Goal: Task Accomplishment & Management: Manage account settings

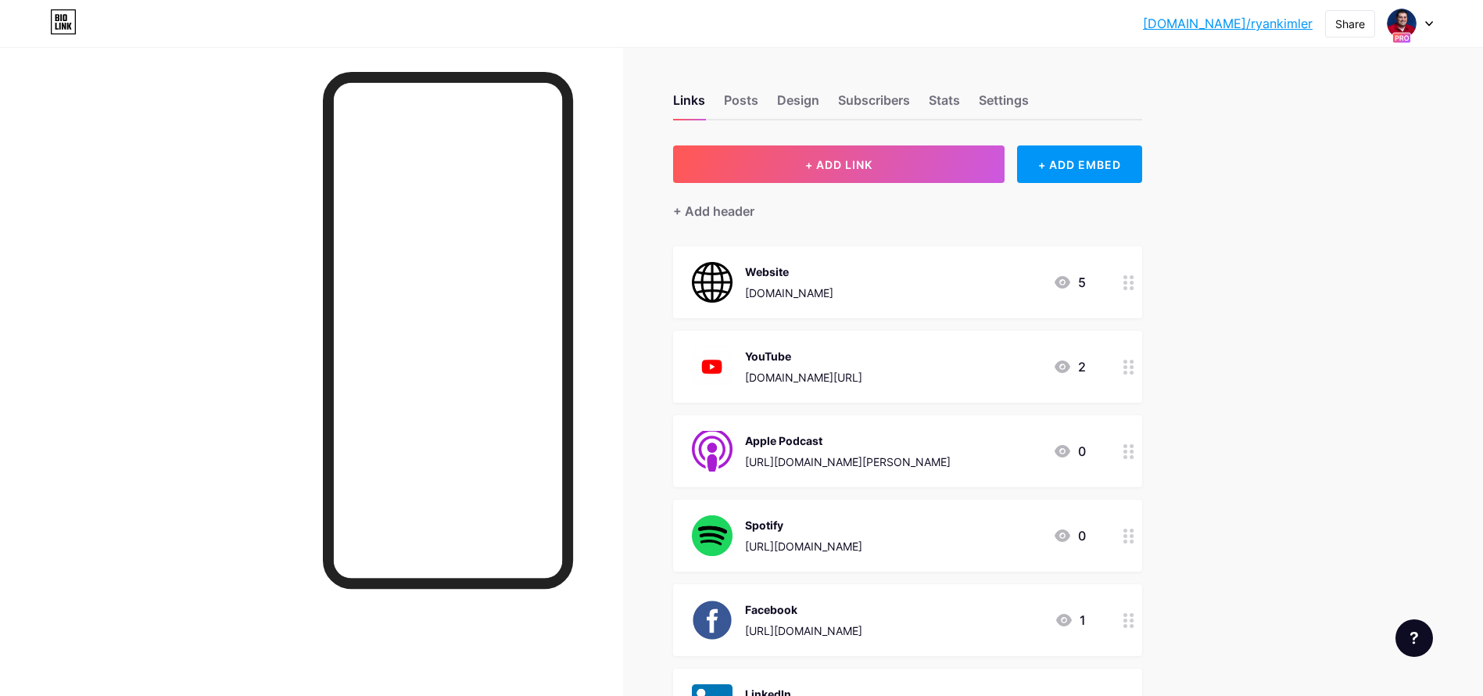
click at [1428, 27] on div at bounding box center [1410, 23] width 45 height 28
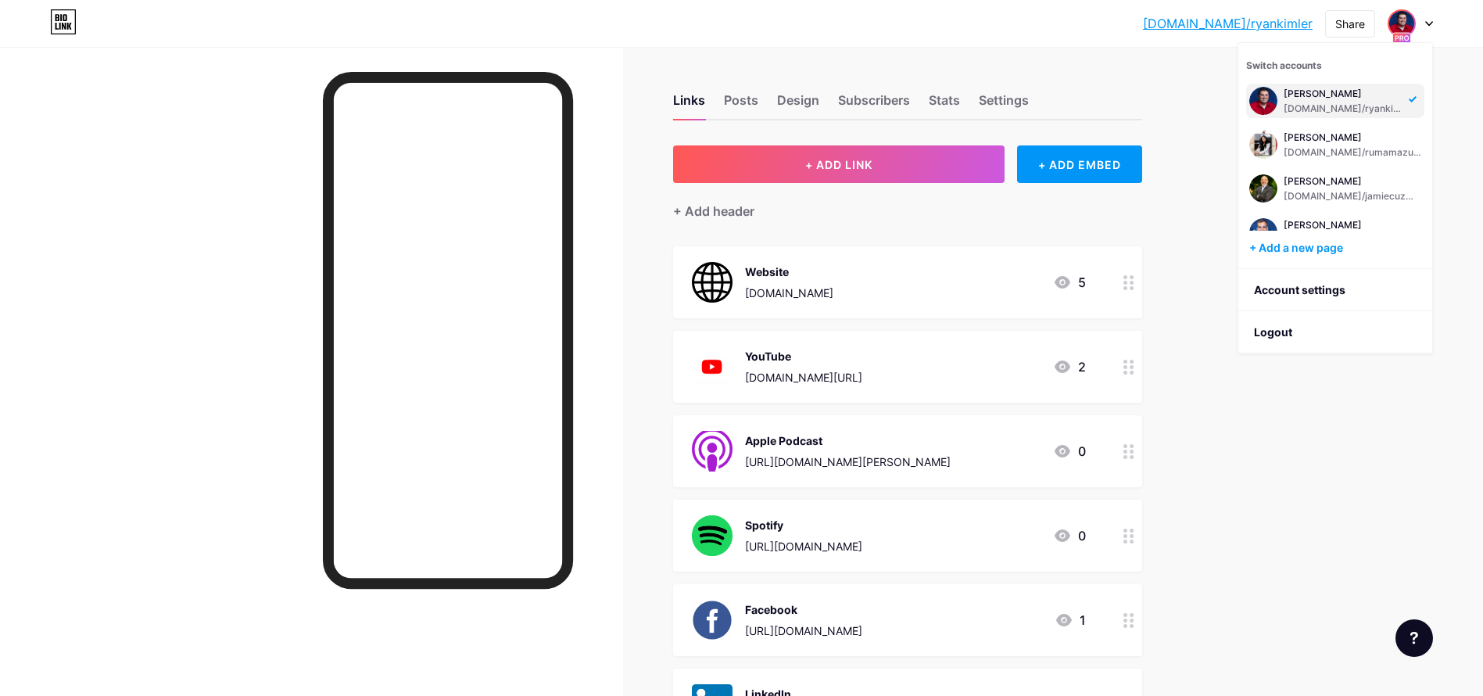
scroll to position [291, 0]
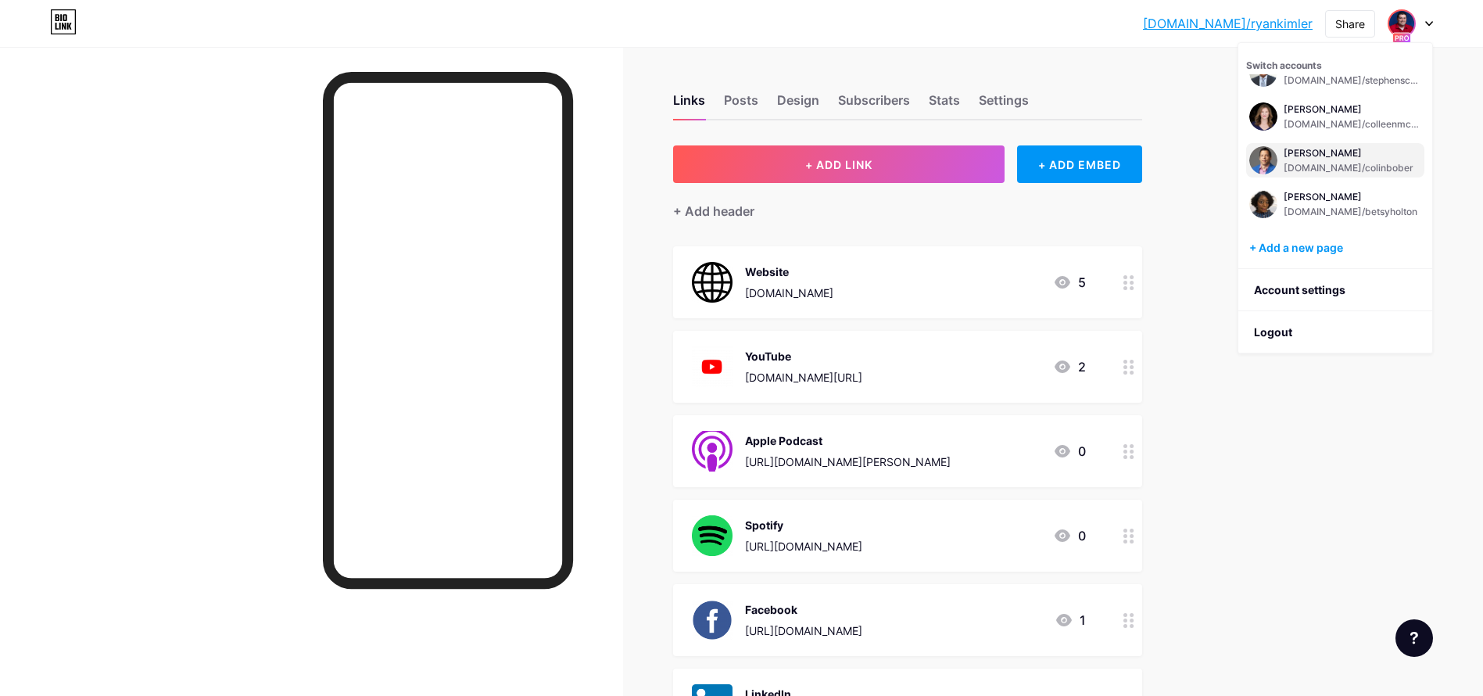
click at [1291, 152] on div "[PERSON_NAME]" at bounding box center [1349, 153] width 130 height 13
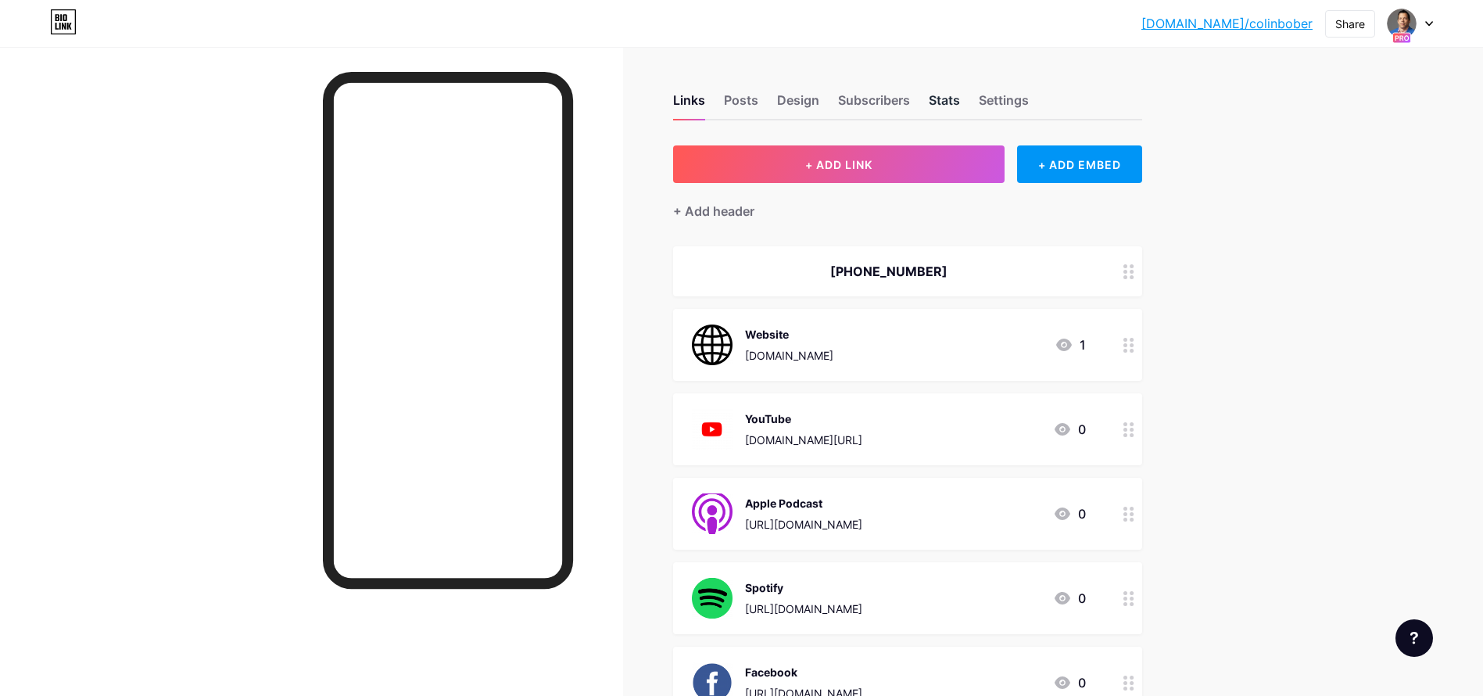
click at [959, 111] on div "Stats" at bounding box center [944, 105] width 31 height 28
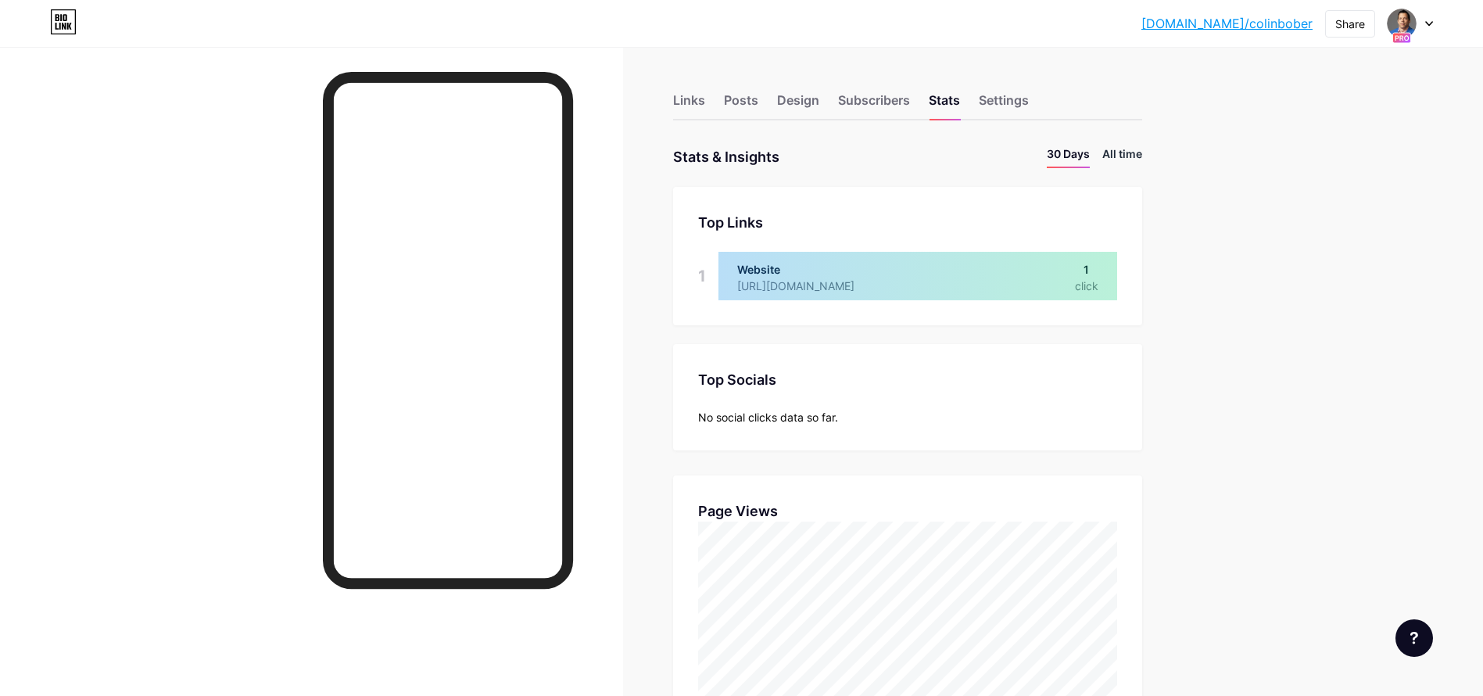
scroll to position [696, 1483]
click at [1138, 152] on li "All time" at bounding box center [1122, 156] width 40 height 23
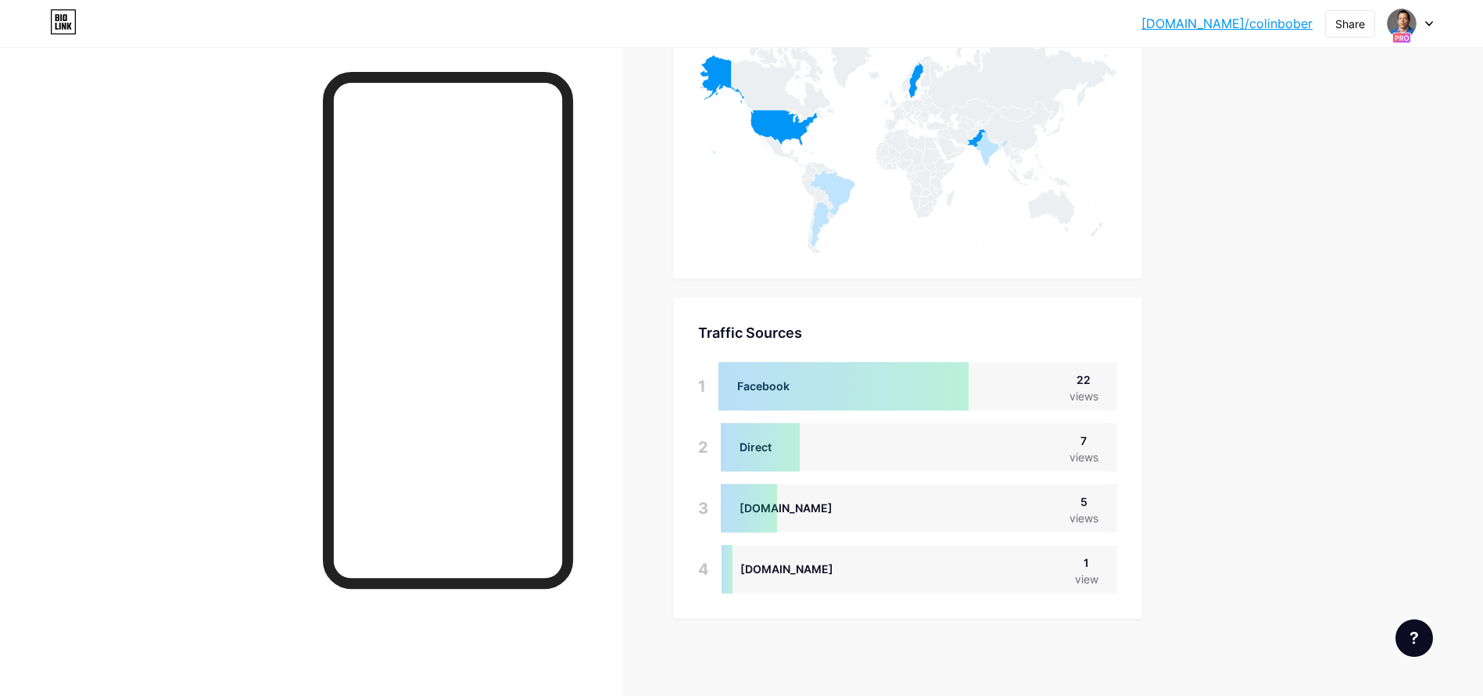
scroll to position [826, 0]
click at [1415, 27] on img at bounding box center [1402, 24] width 30 height 30
